Goal: Check status: Check status

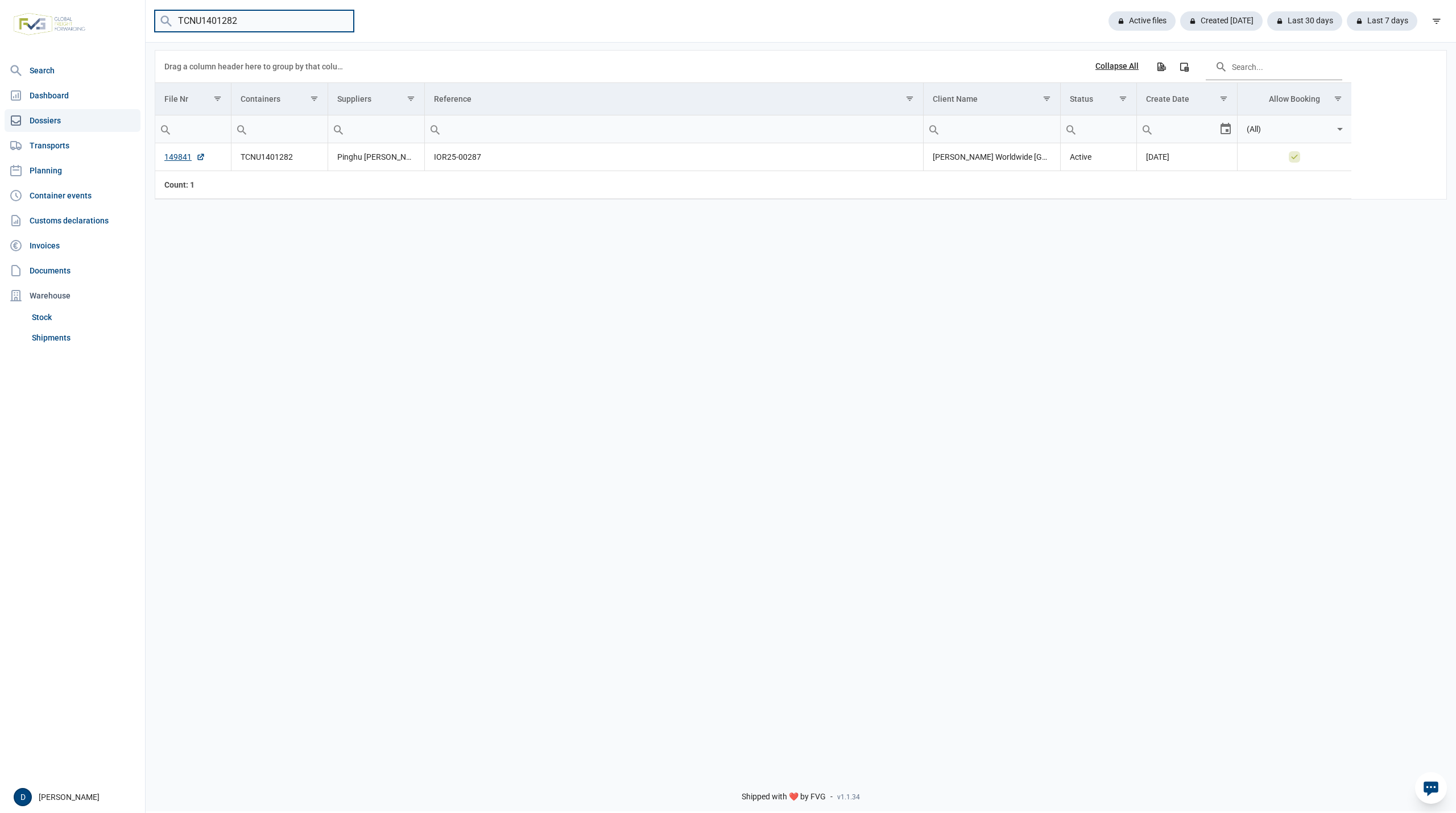
drag, startPoint x: 237, startPoint y: 19, endPoint x: 105, endPoint y: 24, distance: 132.1
click at [105, 24] on div "Search Dashboard Dossiers Transports Planning Container events Customs declarat…" at bounding box center [728, 404] width 1456 height 813
type input "FFAU1669251"
click at [173, 158] on link "149639" at bounding box center [185, 156] width 41 height 11
click at [55, 336] on link "Shipments" at bounding box center [84, 338] width 113 height 21
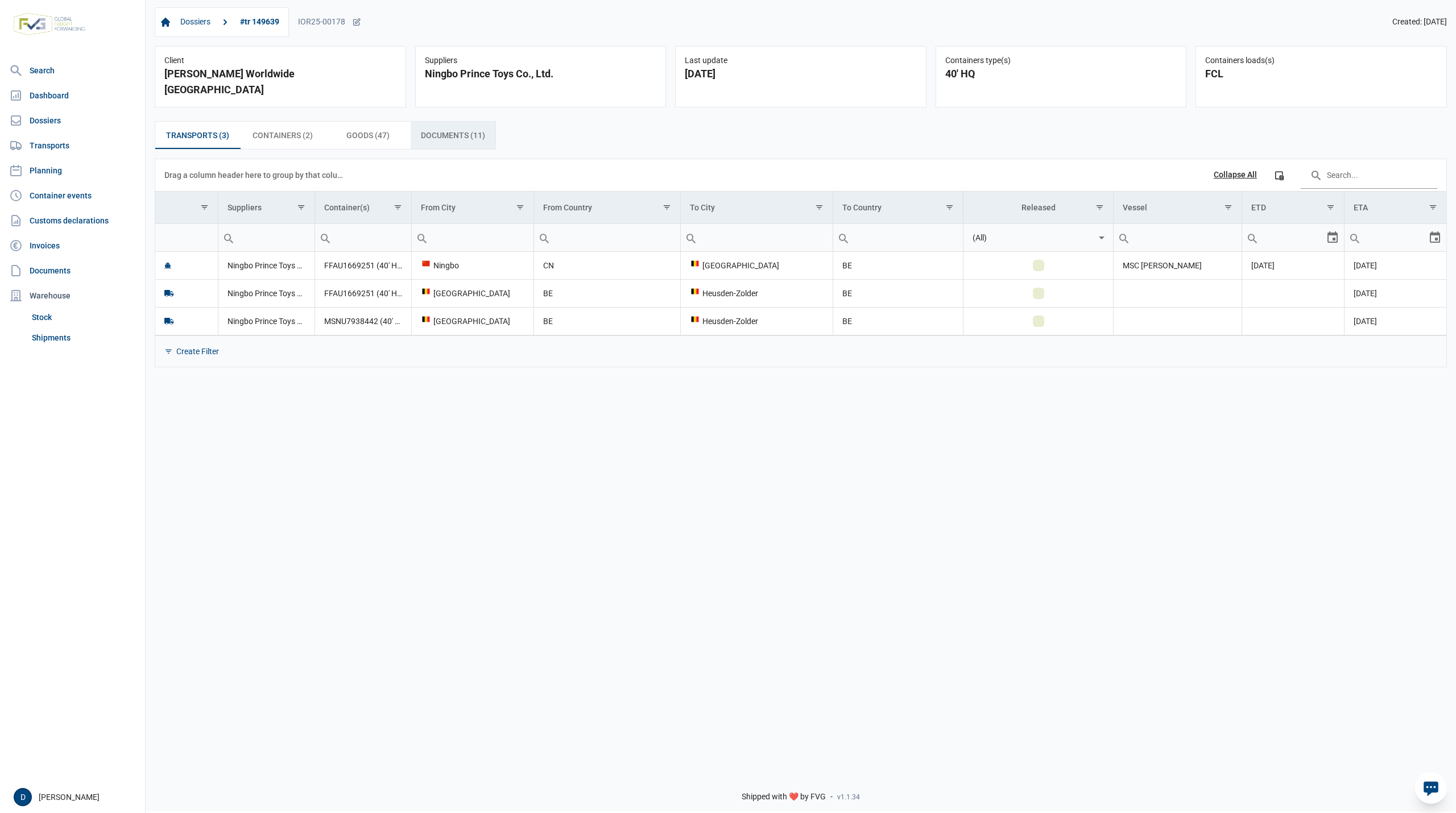
click at [445, 128] on span "Documents (11) Documents (11)" at bounding box center [453, 135] width 64 height 13
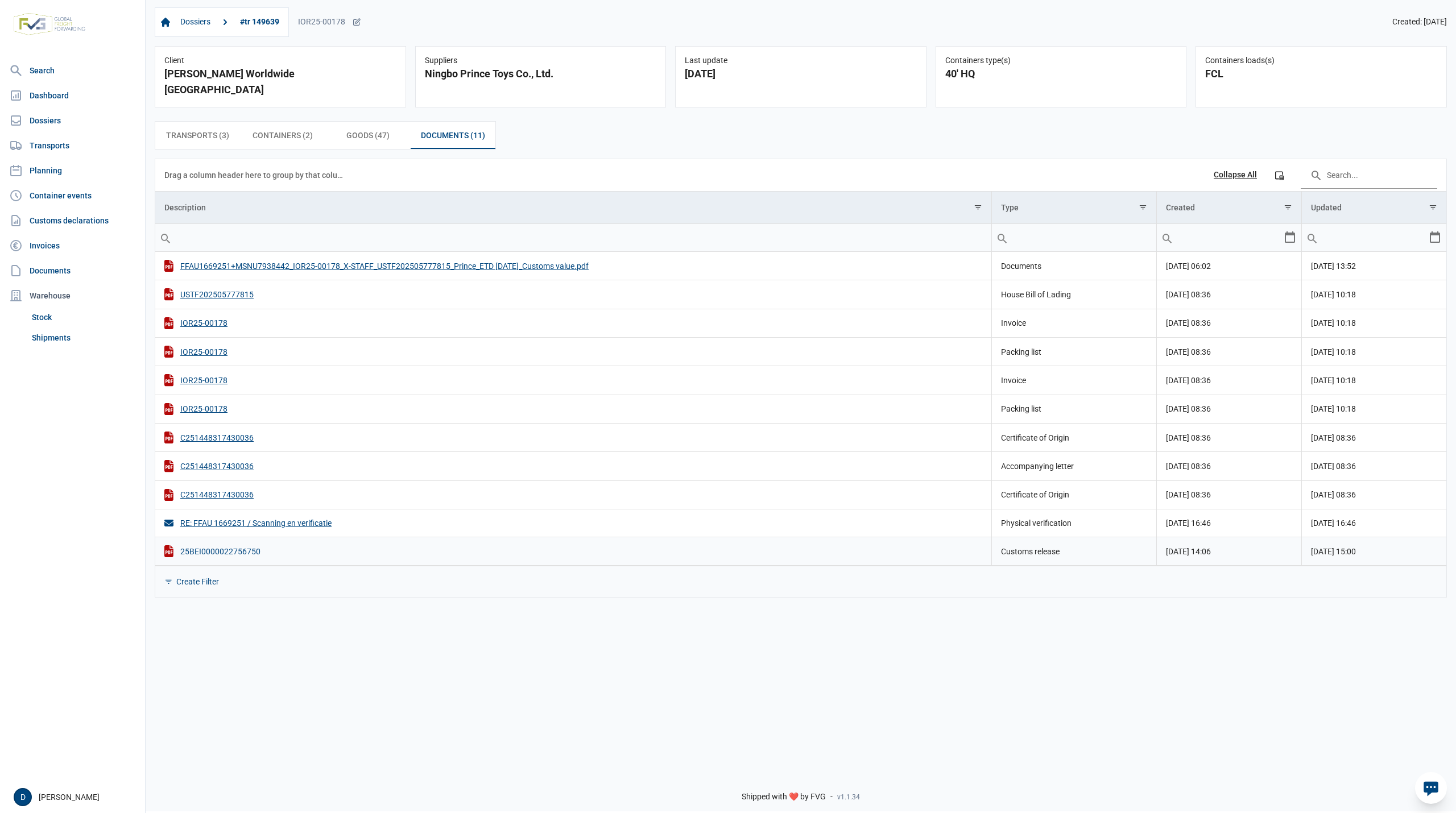
click at [239, 546] on div "25BEI0000022756750" at bounding box center [573, 552] width 818 height 12
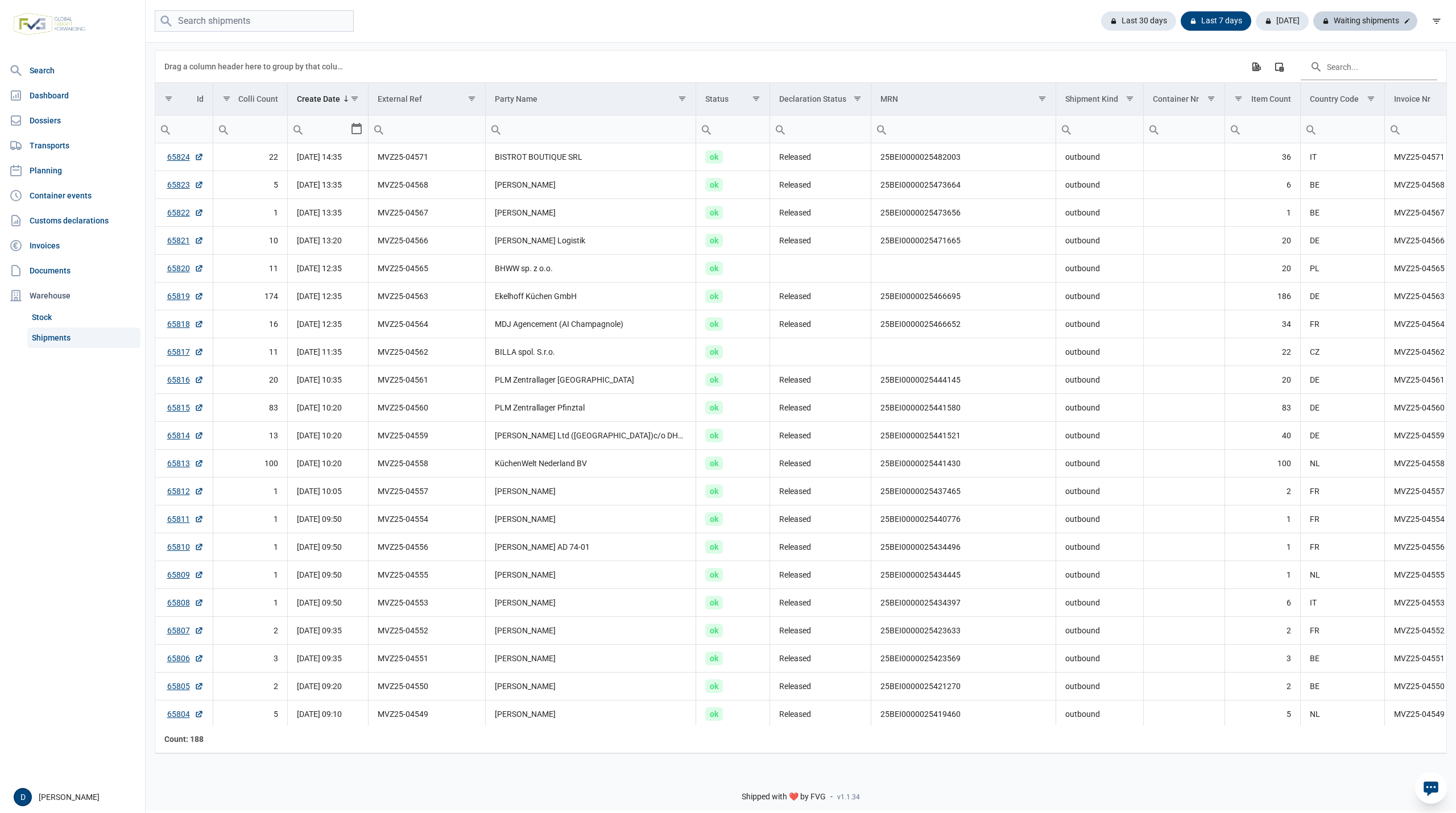
click at [1352, 15] on div "Waiting shipments" at bounding box center [1366, 21] width 104 height 19
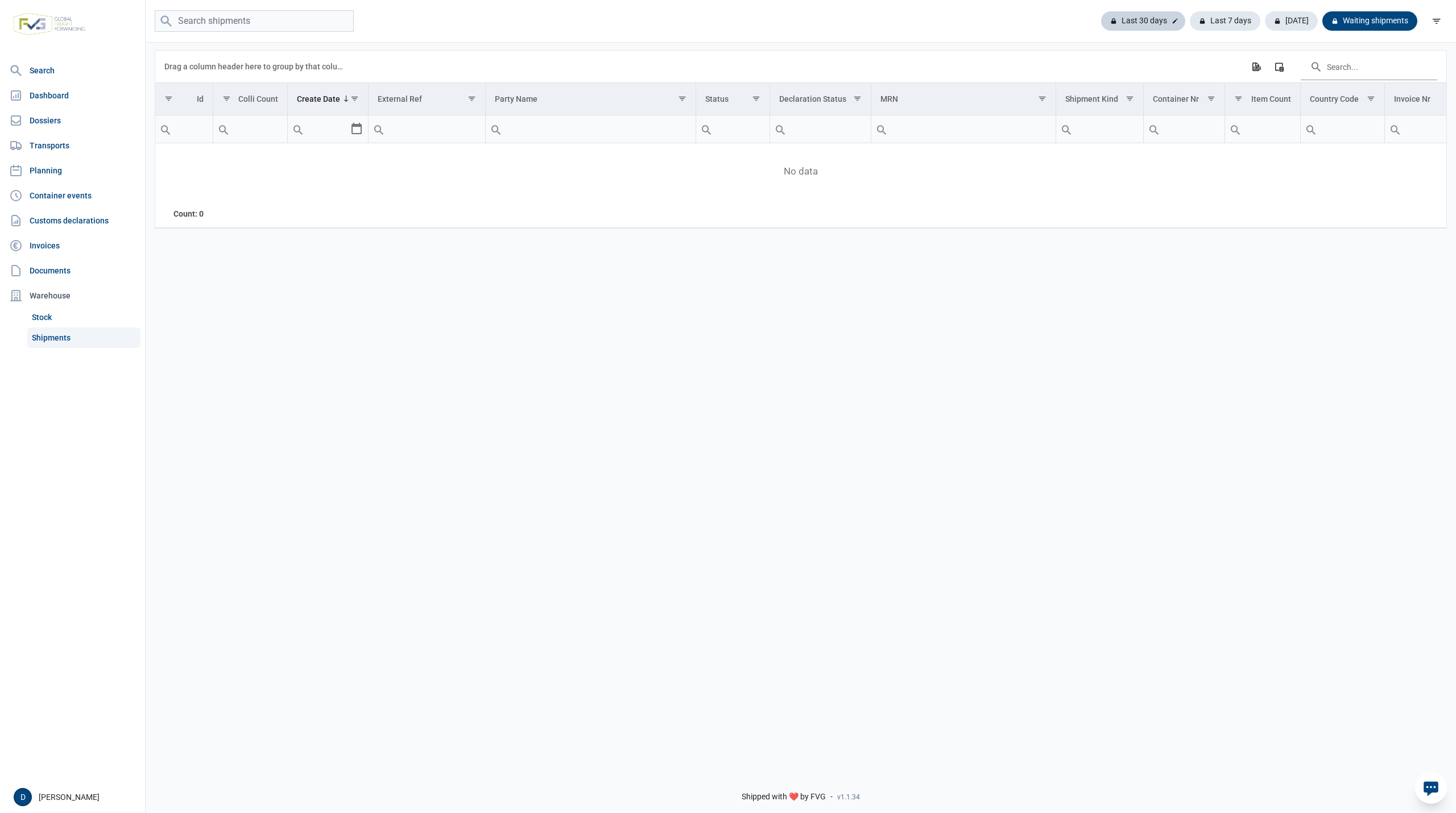
click at [1151, 23] on div "Last 30 days" at bounding box center [1143, 21] width 84 height 19
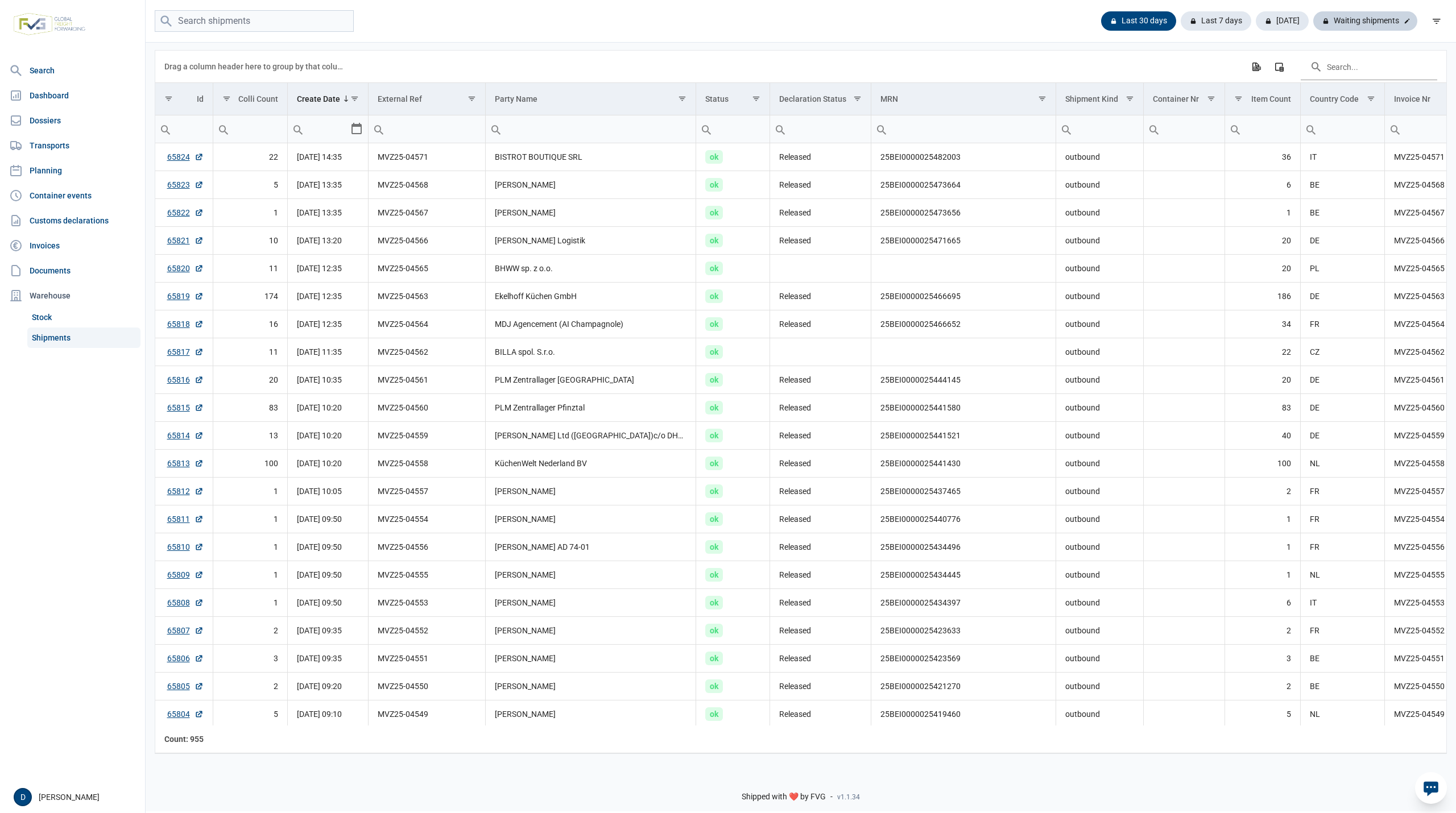
click at [1372, 19] on div "Waiting shipments" at bounding box center [1366, 21] width 104 height 19
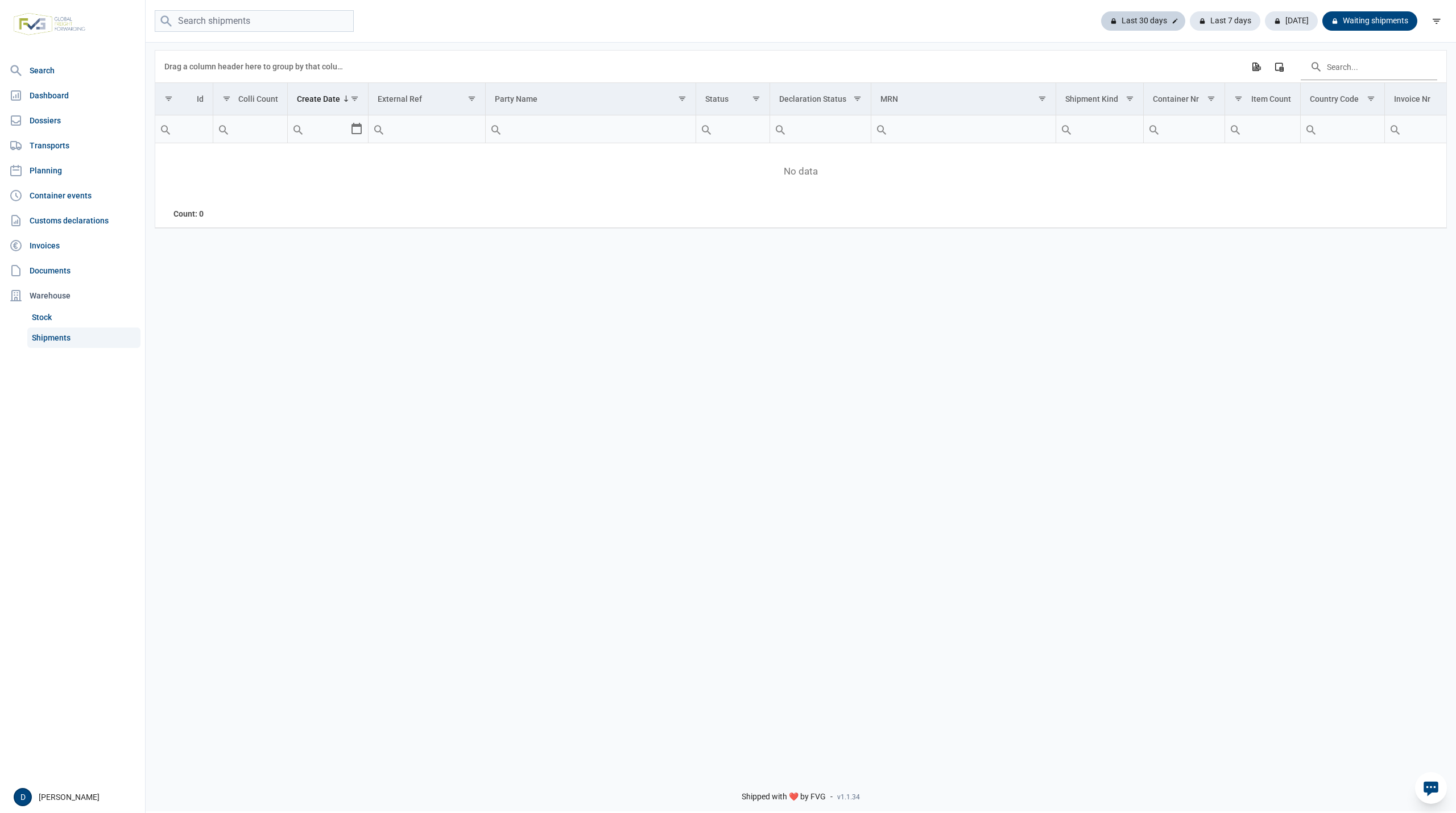
click at [1160, 17] on div "Last 30 days" at bounding box center [1143, 21] width 84 height 19
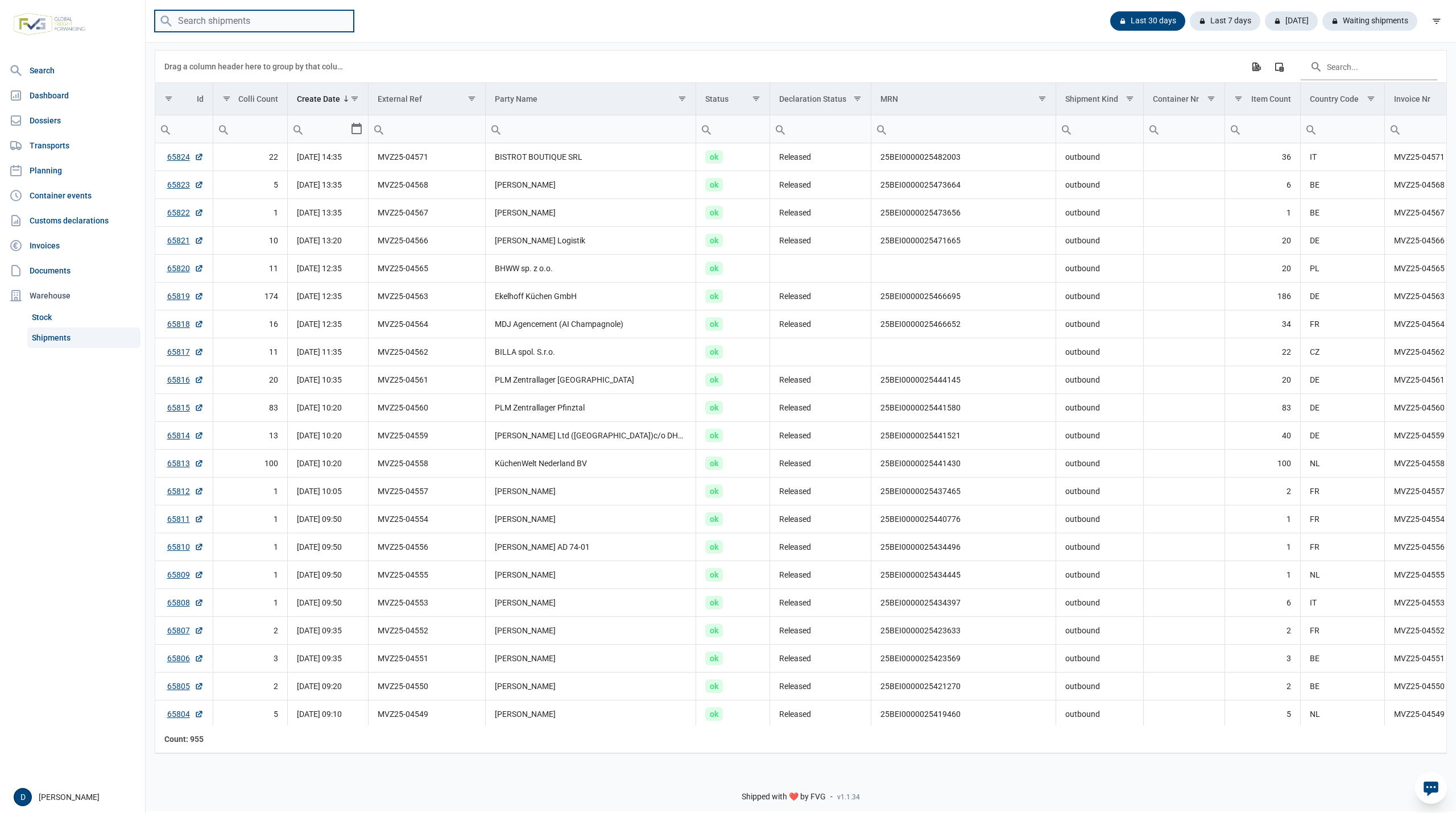
click at [264, 21] on input "search" at bounding box center [254, 21] width 199 height 22
click at [44, 123] on link "Dossiers" at bounding box center [72, 120] width 136 height 23
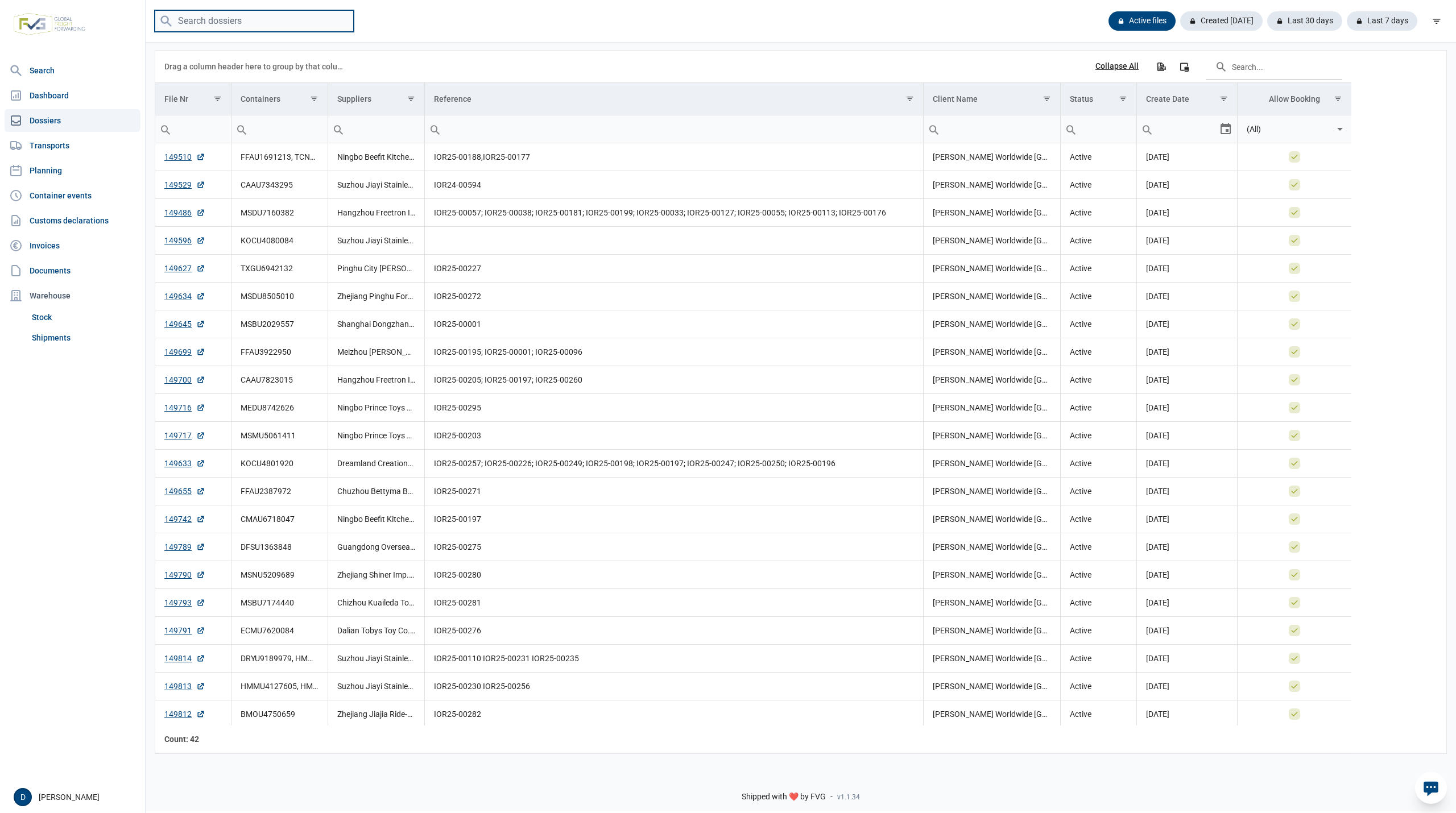
click at [190, 25] on input "search" at bounding box center [254, 21] width 199 height 22
paste input "MSBU7174440"
type input "MSBU7174440"
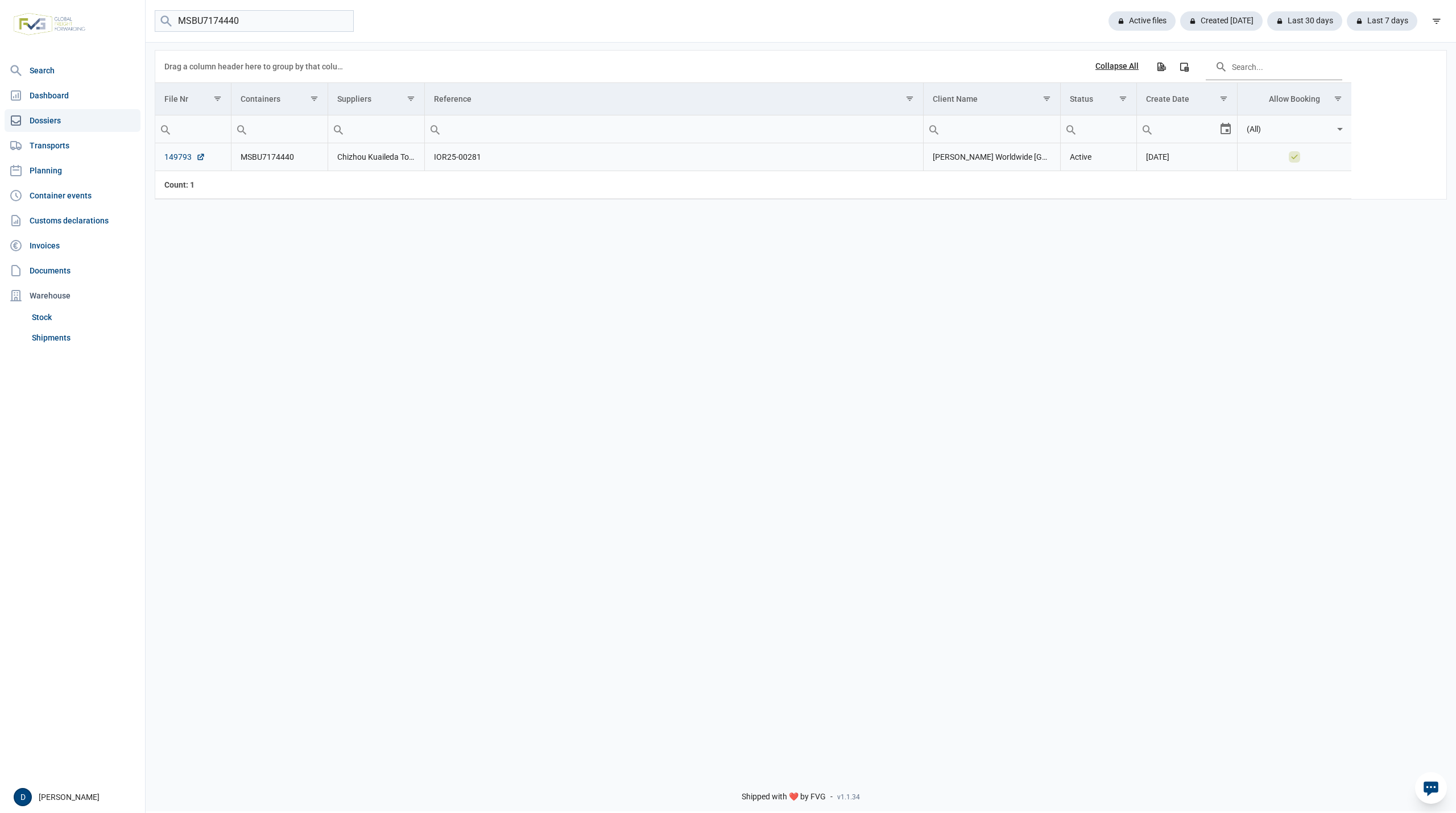
click at [174, 160] on link "149793" at bounding box center [185, 156] width 41 height 11
